Goal: Transaction & Acquisition: Purchase product/service

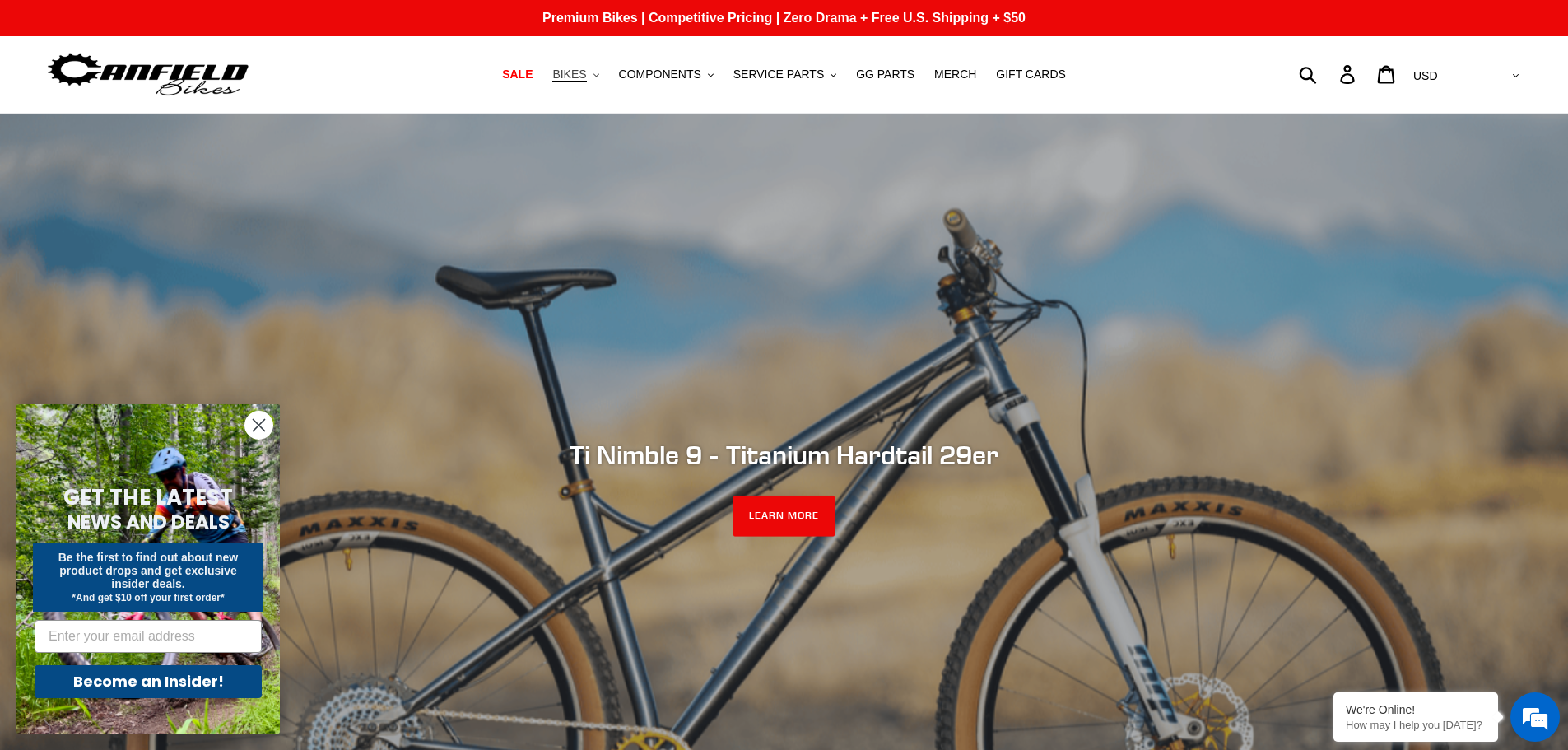
click at [586, 70] on span "BIKES" at bounding box center [568, 74] width 33 height 14
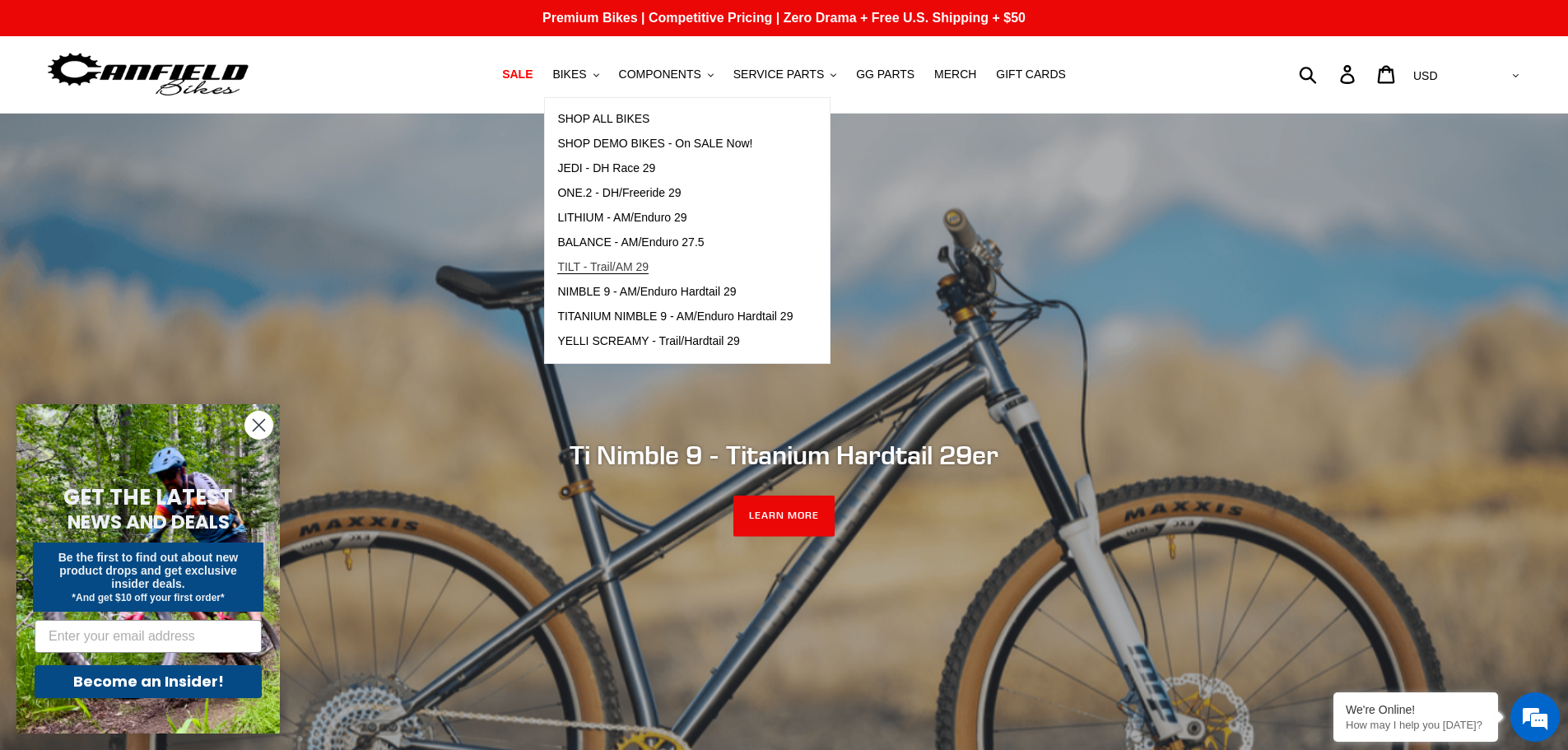
click at [620, 269] on span "TILT - Trail/AM 29" at bounding box center [603, 267] width 92 height 14
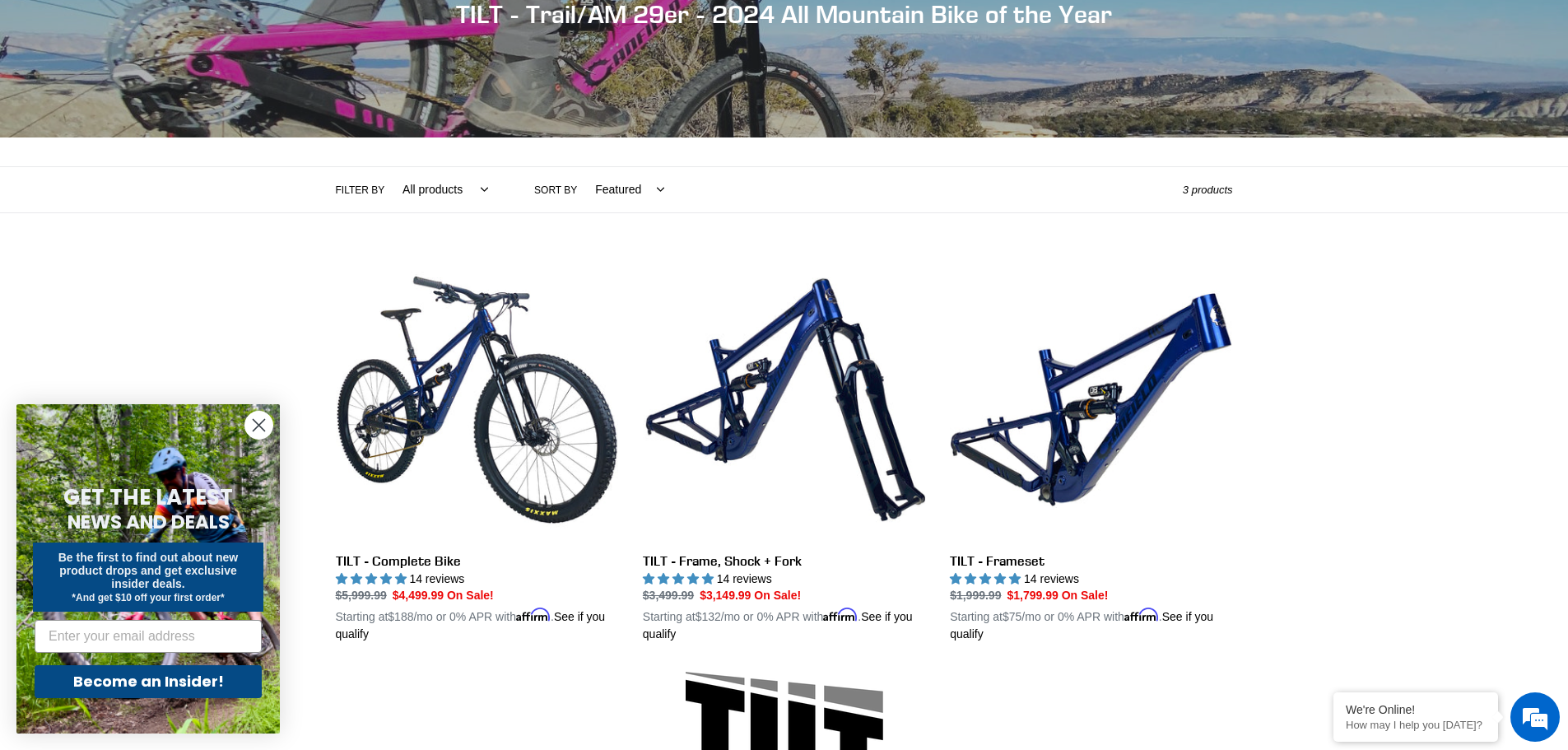
scroll to position [247, 0]
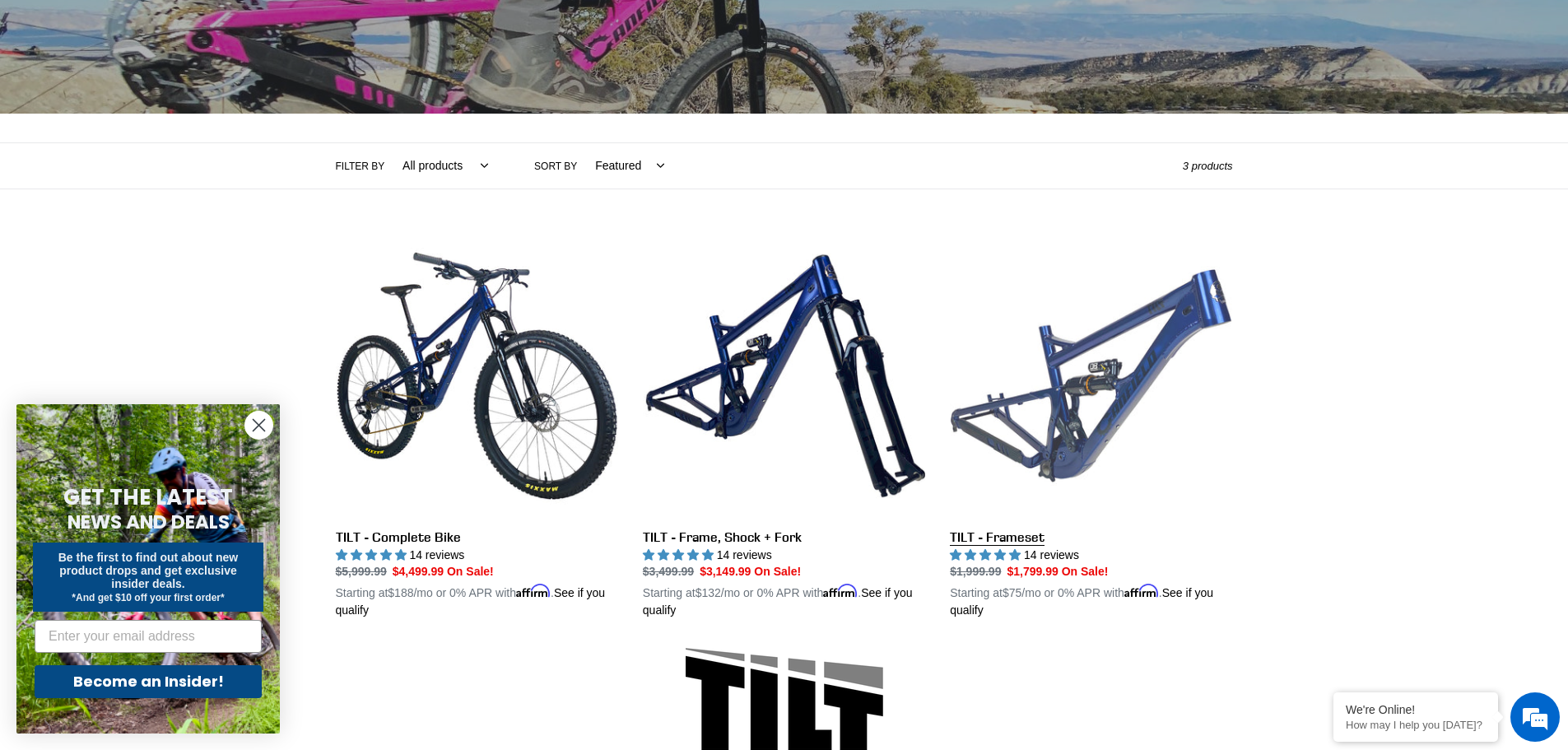
click at [1138, 378] on link "TILT - Frameset" at bounding box center [1090, 427] width 282 height 385
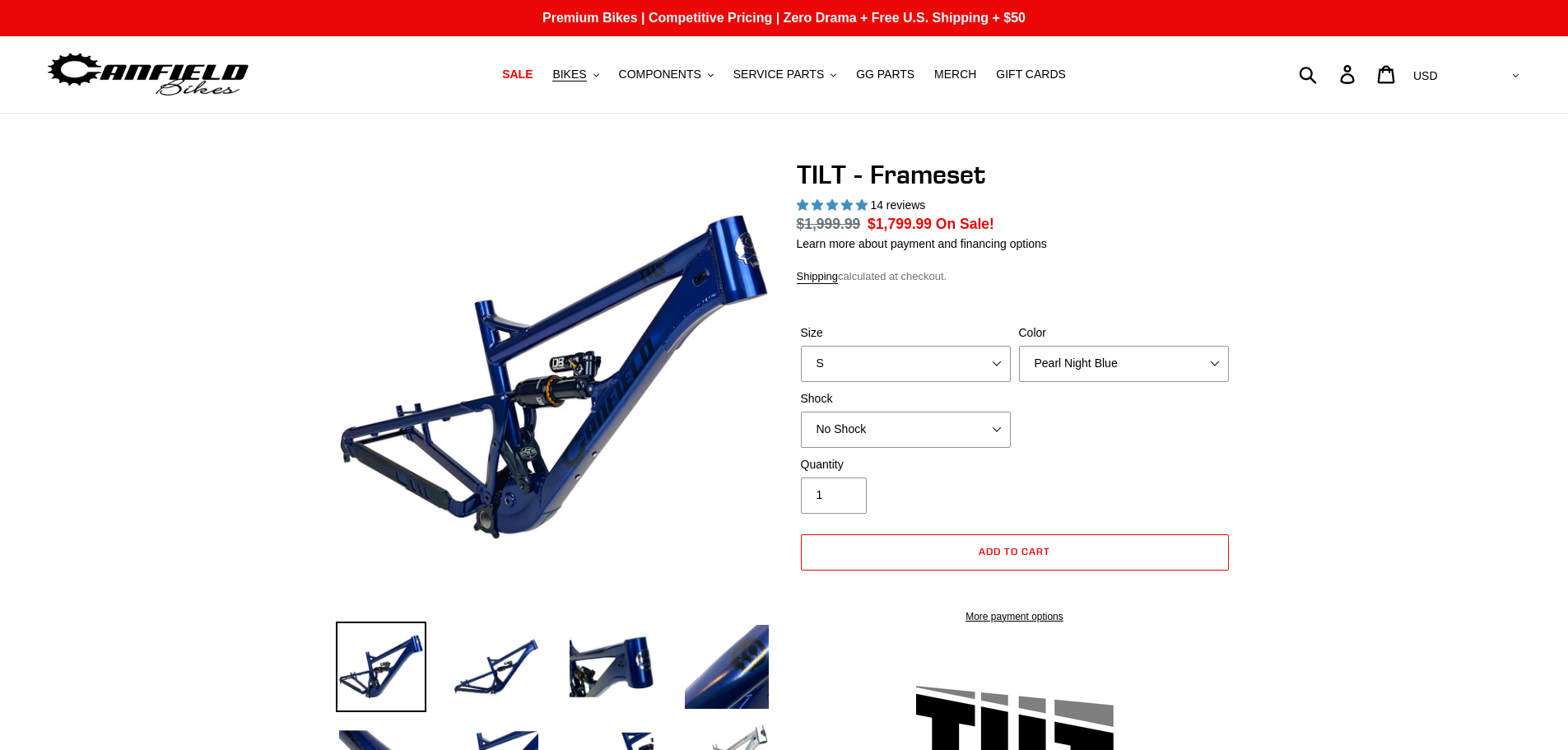
select select "highest-rating"
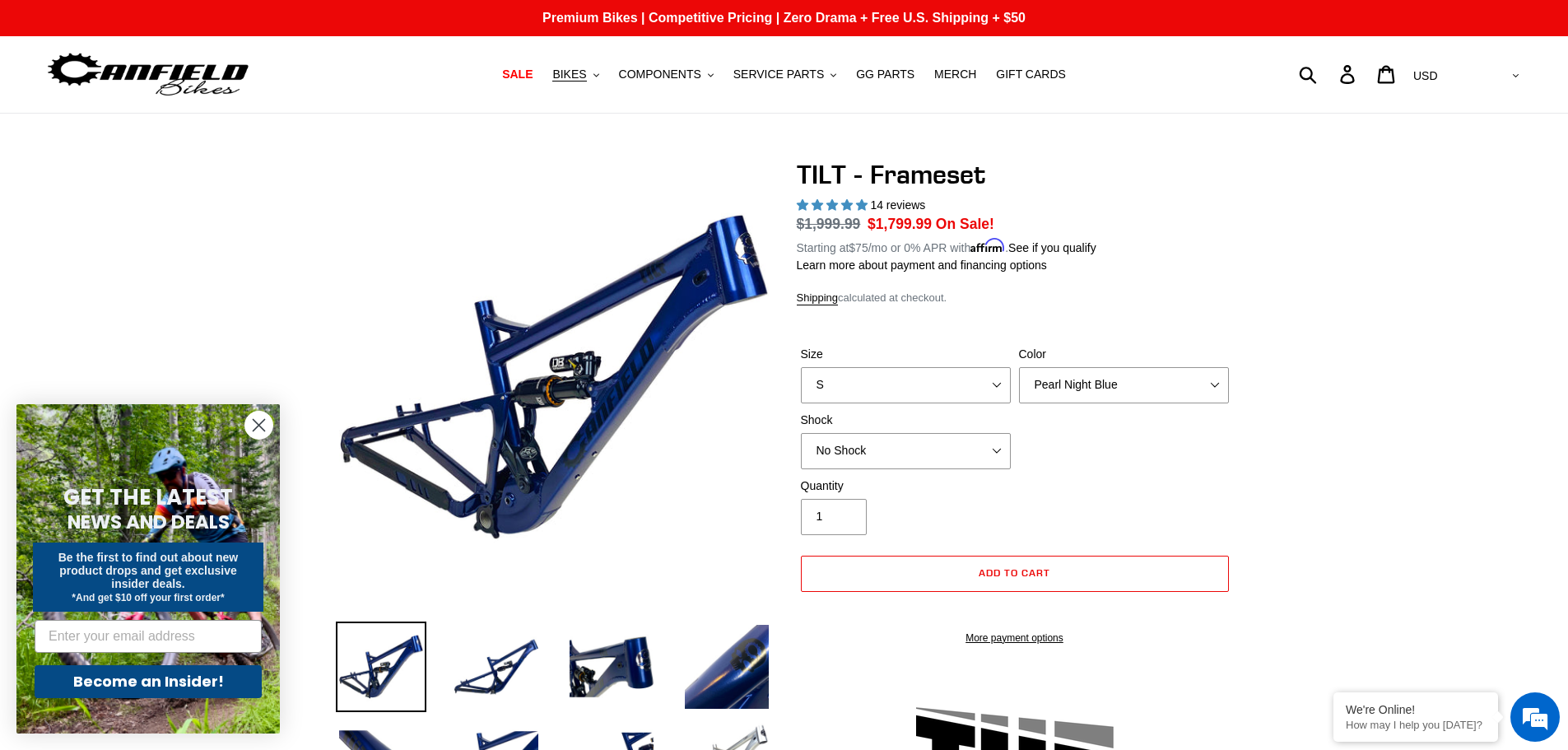
click at [262, 433] on circle "Close dialog" at bounding box center [258, 425] width 27 height 27
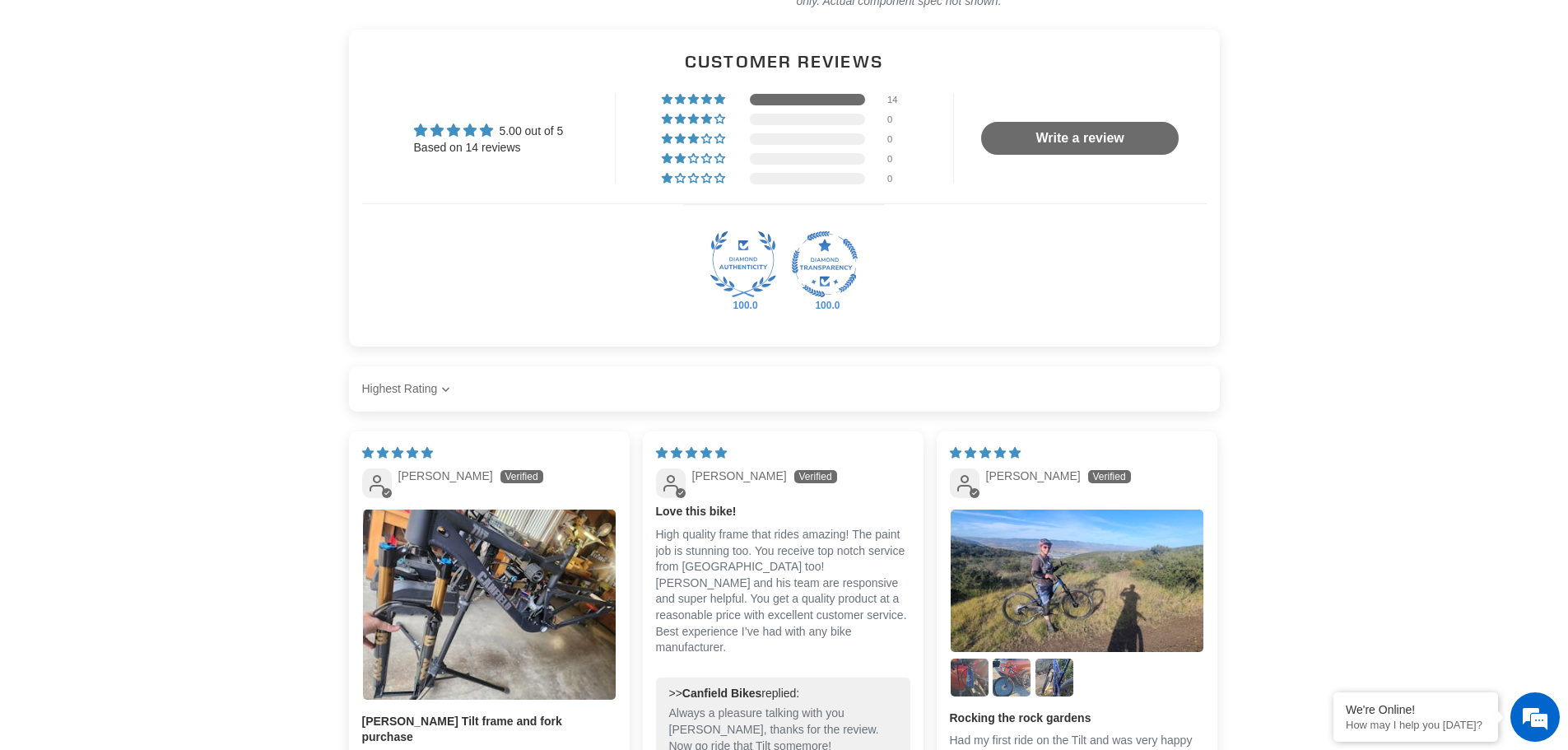
scroll to position [2880, 0]
